Goal: Task Accomplishment & Management: Manage account settings

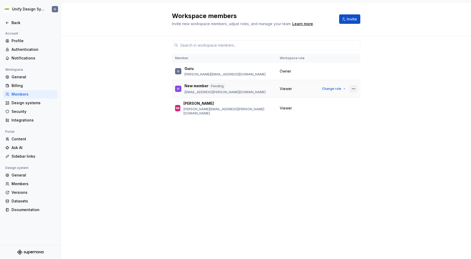
click at [351, 89] on button "button" at bounding box center [352, 88] width 7 height 7
click at [339, 109] on div "Remove from workspace" at bounding box center [321, 109] width 45 height 5
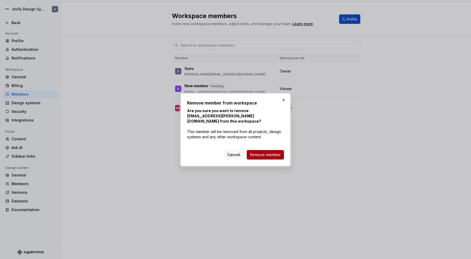
click at [263, 152] on span "Remove member" at bounding box center [265, 154] width 30 height 5
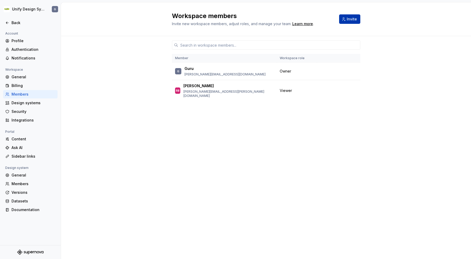
click at [350, 18] on span "Invite" at bounding box center [351, 18] width 10 height 5
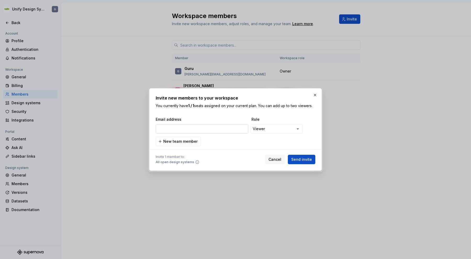
type input "Vinuprasad.m@flamapp.com"
click at [302, 156] on button "Send invite" at bounding box center [301, 158] width 27 height 9
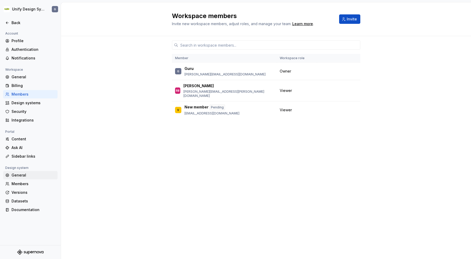
click at [37, 178] on div "General" at bounding box center [30, 175] width 54 height 8
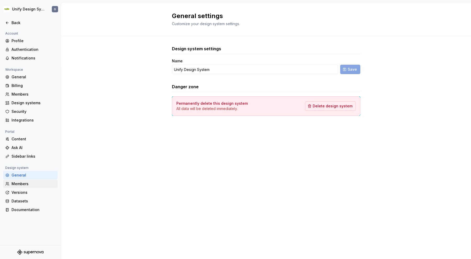
click at [38, 181] on div "Members" at bounding box center [34, 183] width 44 height 5
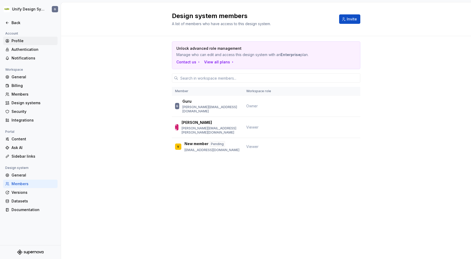
click at [27, 41] on div "Profile" at bounding box center [34, 40] width 44 height 5
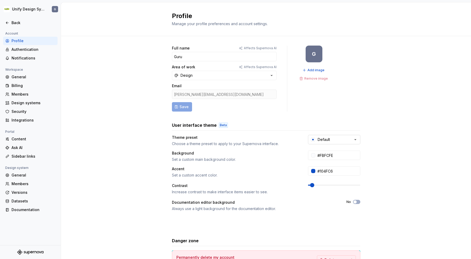
click at [335, 139] on button "Default" at bounding box center [334, 139] width 52 height 9
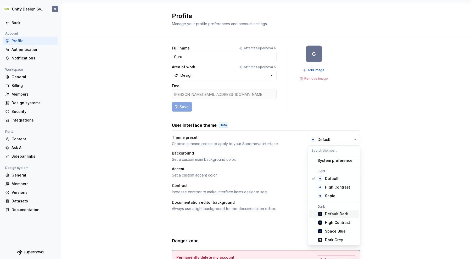
click at [349, 213] on div "Default Dark" at bounding box center [341, 213] width 32 height 5
type input "#101010"
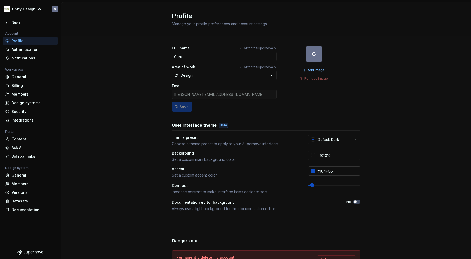
click at [330, 170] on input "#104FC6" at bounding box center [337, 170] width 45 height 9
paste input "7E22CE"
type input "#7E22CE"
click at [412, 171] on div "Full name Affects Supernova AI Guru Area of work Affects Supernova AI Design Em…" at bounding box center [266, 167] width 410 height 263
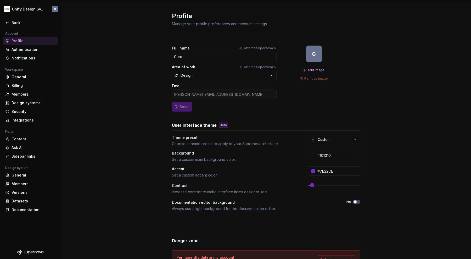
click at [347, 138] on button "Custom" at bounding box center [334, 139] width 52 height 9
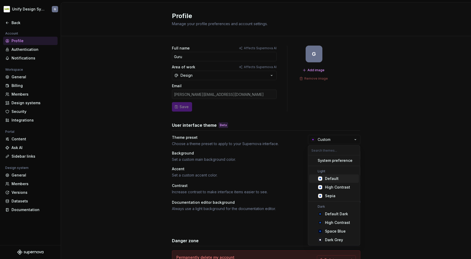
click at [343, 181] on span "Default" at bounding box center [334, 178] width 50 height 8
type input "#FBFCFE"
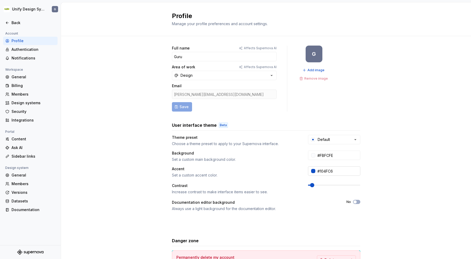
click at [343, 170] on input "#104FC6" at bounding box center [337, 170] width 45 height 9
paste input "7E22CE"
type input "#7E22CE"
click at [381, 171] on div "Full name Affects Supernova AI Guru Area of work Affects Supernova AI Design Em…" at bounding box center [266, 167] width 410 height 263
click at [32, 49] on div "Authentication" at bounding box center [34, 49] width 44 height 5
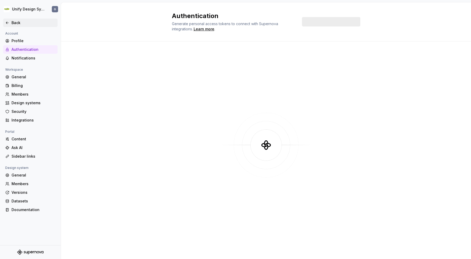
click at [13, 23] on div "Back" at bounding box center [34, 22] width 44 height 5
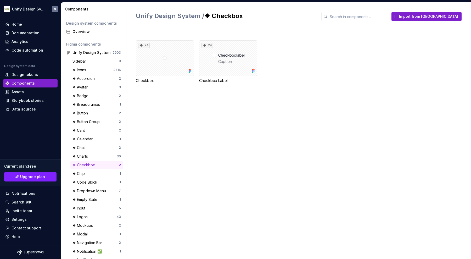
click at [277, 133] on div "24 Checkbox 24 Checkbox Label" at bounding box center [303, 145] width 335 height 228
